Goal: Navigation & Orientation: Find specific page/section

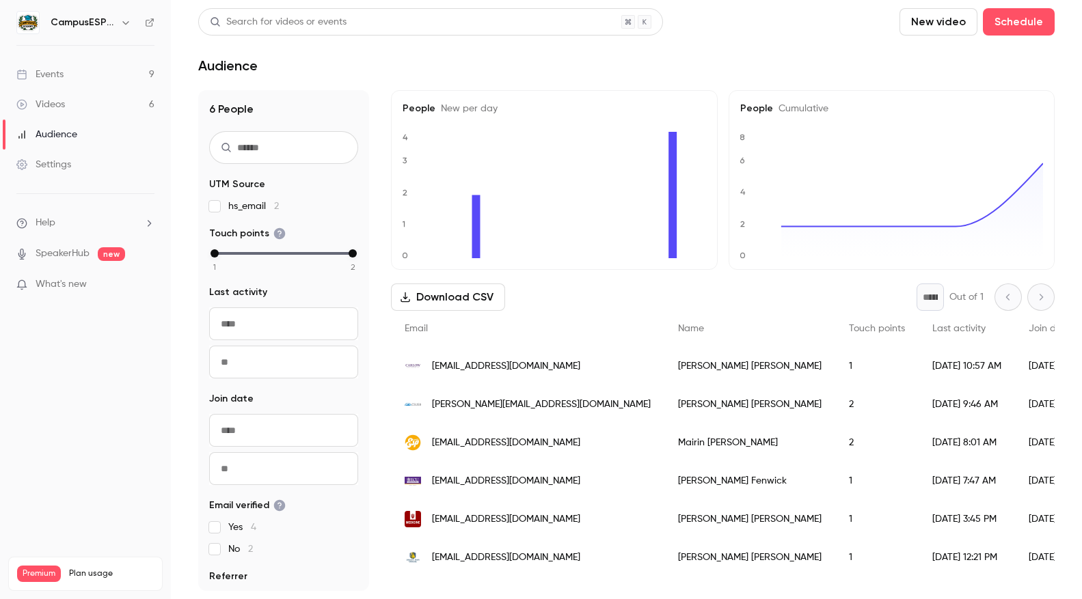
click at [108, 78] on link "Events 9" at bounding box center [85, 74] width 171 height 30
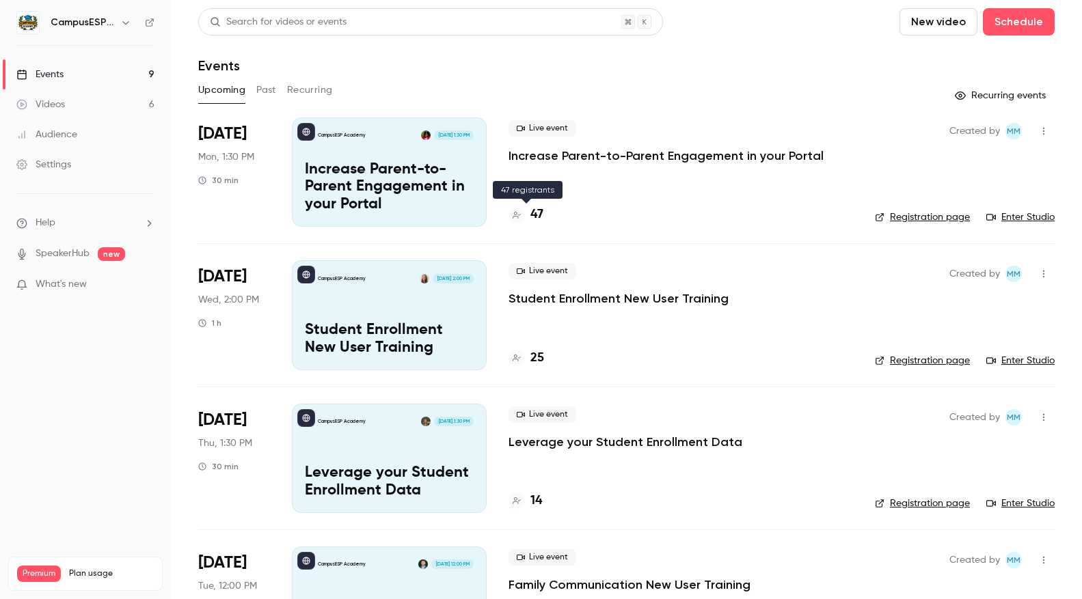
click at [542, 216] on h4 "47" at bounding box center [536, 215] width 13 height 18
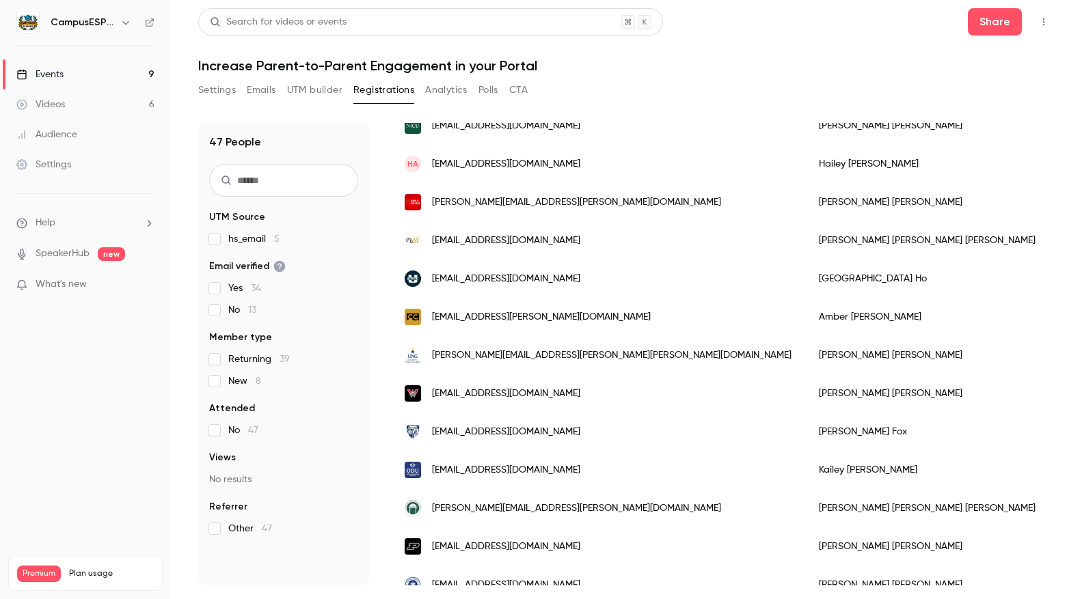
scroll to position [487, 0]
